Goal: Task Accomplishment & Management: Use online tool/utility

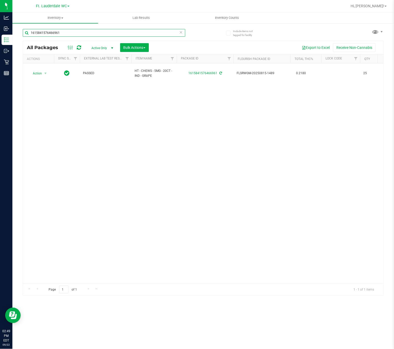
click at [64, 34] on input "1615841576466961" at bounding box center [104, 33] width 163 height 8
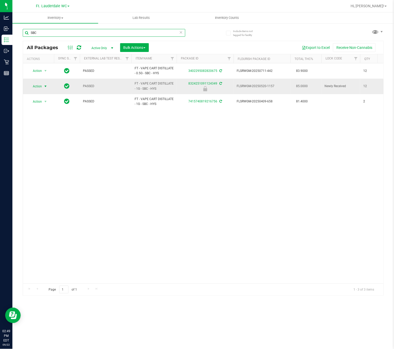
type input "SBC"
click at [45, 87] on span "select" at bounding box center [45, 86] width 4 height 4
click at [45, 144] on li "Unlock package" at bounding box center [45, 142] width 34 height 8
click at [52, 171] on div "Action Action Adjust qty Create package Edit attributes Global inventory Locate…" at bounding box center [203, 173] width 361 height 220
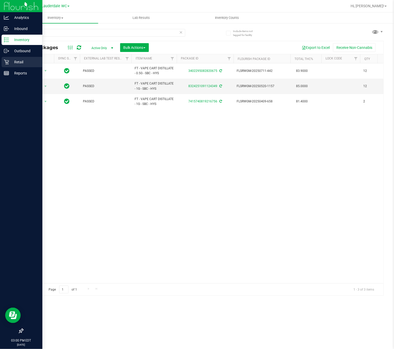
click at [10, 63] on p "Retail" at bounding box center [24, 62] width 31 height 6
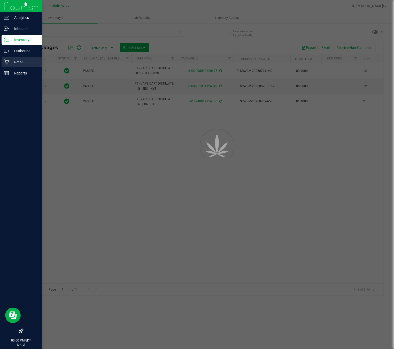
click at [13, 62] on p "Retail" at bounding box center [24, 62] width 31 height 6
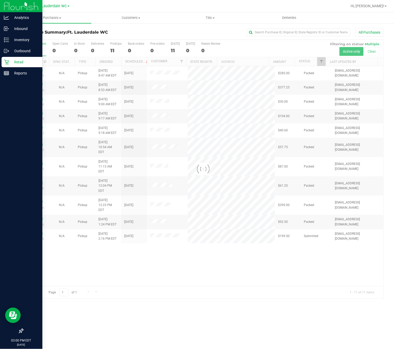
click at [95, 267] on div at bounding box center [203, 169] width 361 height 258
click at [6, 43] on div "Inventory" at bounding box center [22, 40] width 41 height 10
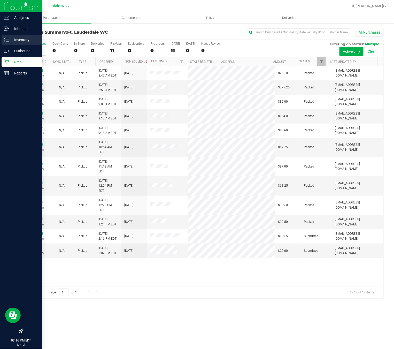
click at [5, 40] on icon at bounding box center [6, 39] width 5 height 5
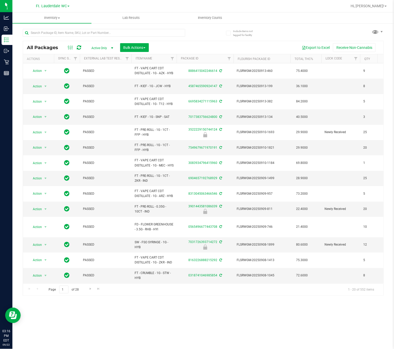
click at [88, 37] on div at bounding box center [104, 35] width 163 height 12
click at [89, 34] on input "text" at bounding box center [104, 33] width 163 height 8
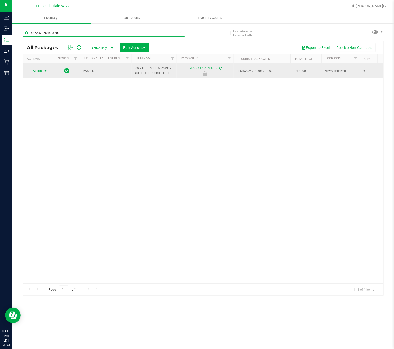
type input "5472373704523203"
click at [36, 74] on span "Action" at bounding box center [35, 70] width 14 height 7
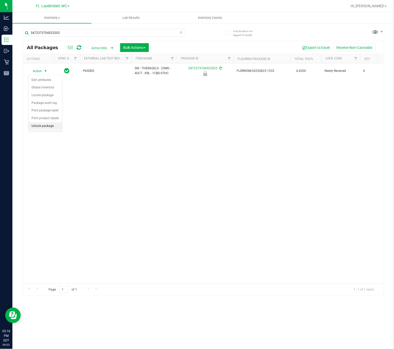
click at [44, 129] on li "Unlock package" at bounding box center [45, 126] width 34 height 8
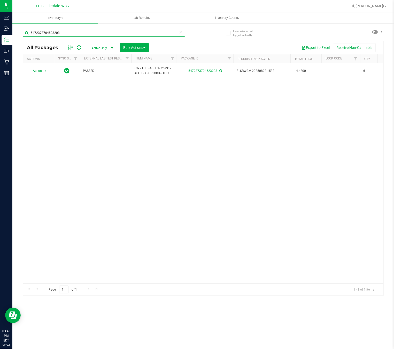
click at [92, 34] on input "5472373704523203" at bounding box center [104, 33] width 163 height 8
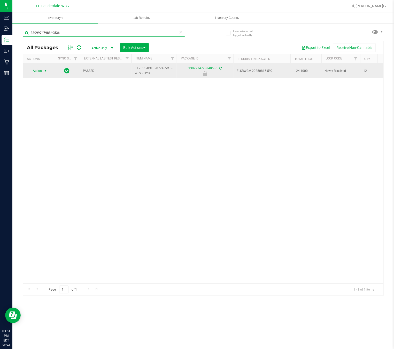
type input "3309974798840536"
click at [37, 74] on span "Action" at bounding box center [35, 70] width 14 height 7
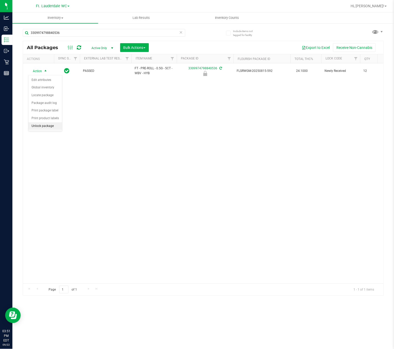
click at [43, 129] on li "Unlock package" at bounding box center [45, 126] width 34 height 8
